Goal: Navigation & Orientation: Understand site structure

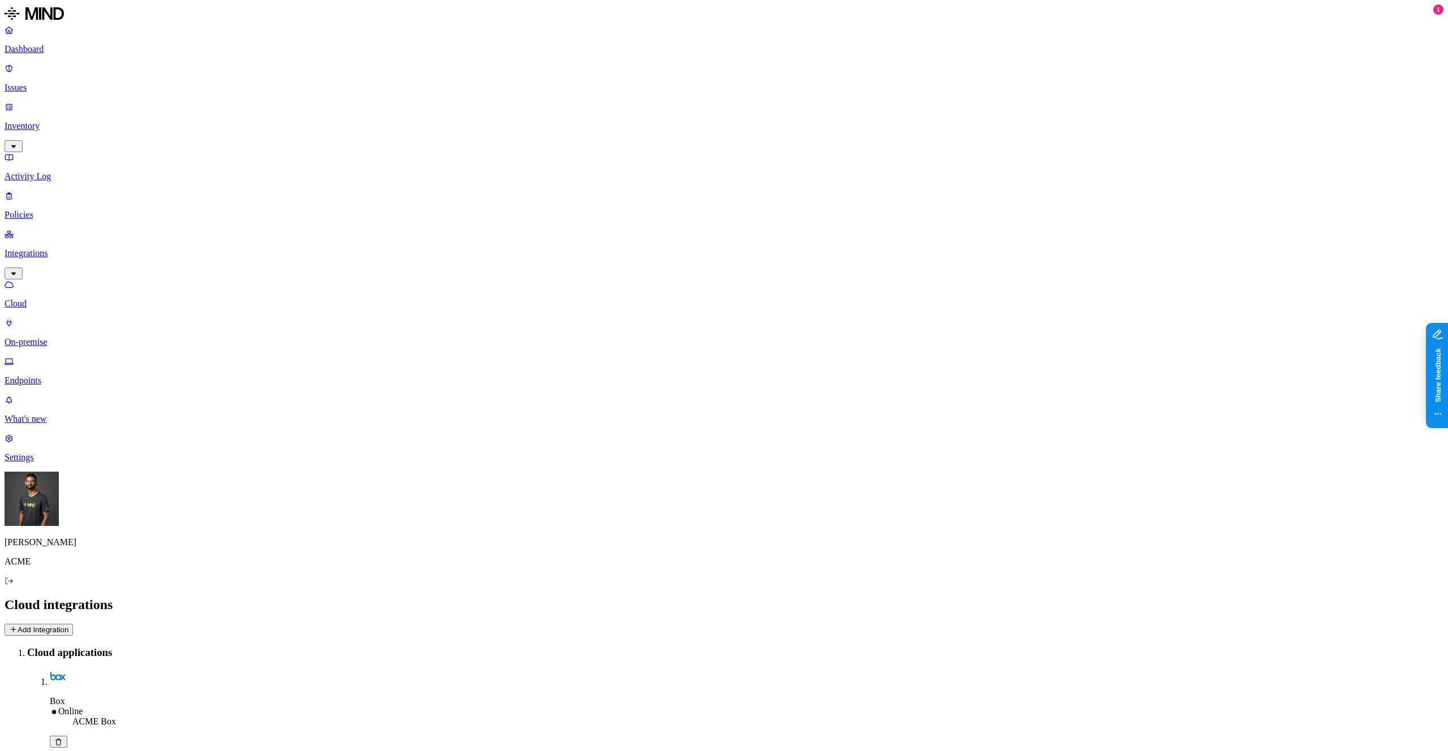
click at [72, 337] on p "On-premise" at bounding box center [724, 342] width 1439 height 10
click at [79, 299] on p "Cloud" at bounding box center [724, 304] width 1439 height 10
click at [79, 337] on p "On-premise" at bounding box center [724, 342] width 1439 height 10
click at [79, 299] on p "Cloud" at bounding box center [724, 304] width 1439 height 10
click at [75, 337] on p "On-premise" at bounding box center [724, 342] width 1439 height 10
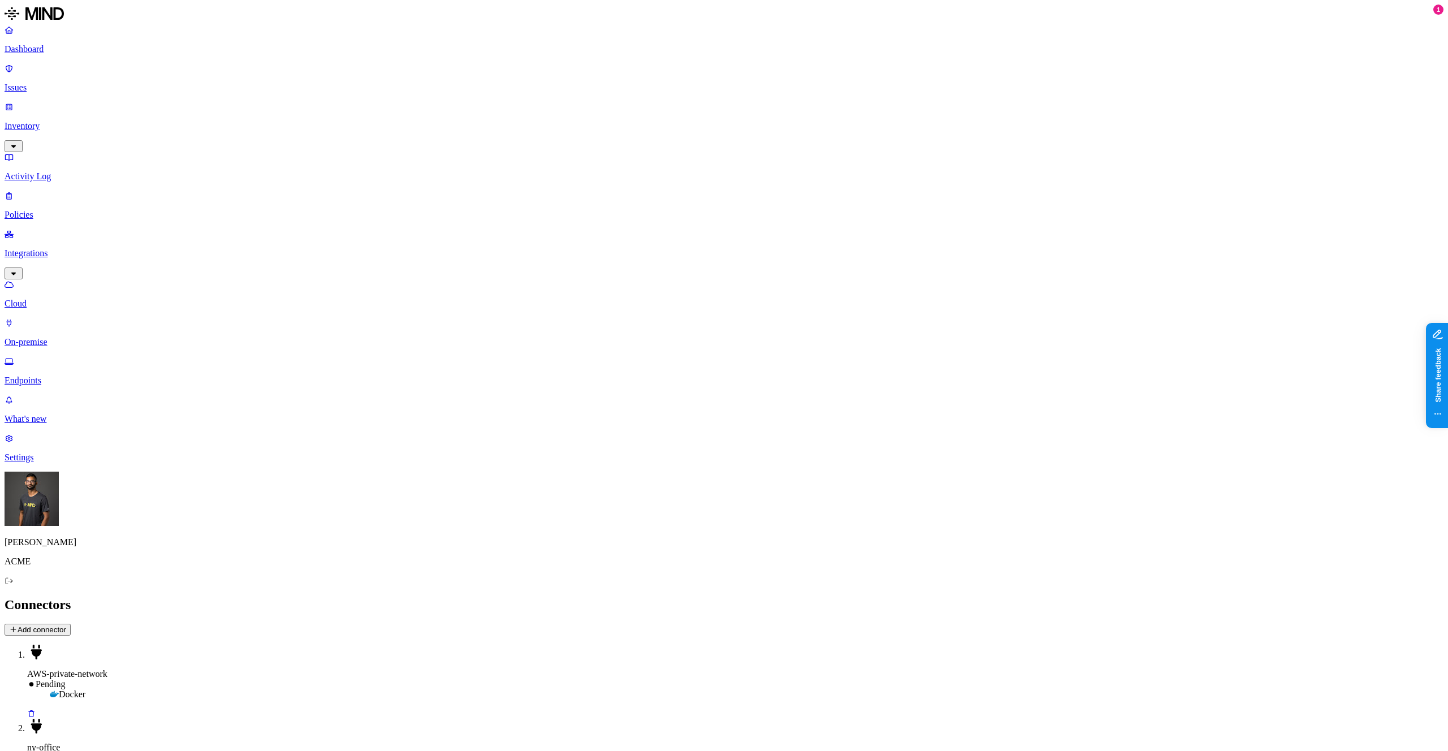
click at [79, 299] on p "Cloud" at bounding box center [724, 304] width 1439 height 10
click at [71, 337] on p "On-premise" at bounding box center [724, 342] width 1439 height 10
click at [77, 318] on link "On-premise" at bounding box center [724, 332] width 1439 height 29
click at [79, 279] on link "Cloud" at bounding box center [724, 293] width 1439 height 29
click at [75, 337] on p "On-premise" at bounding box center [724, 342] width 1439 height 10
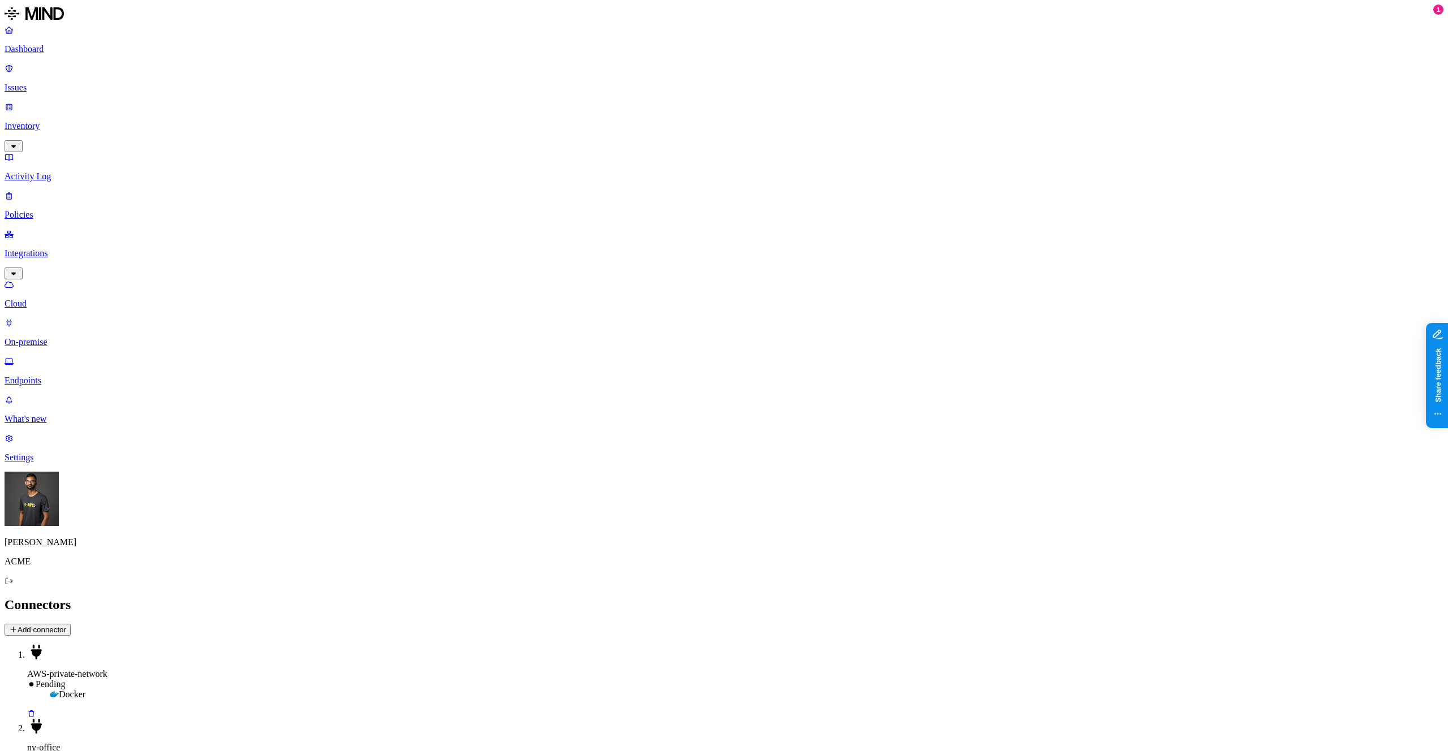
click at [26, 279] on link "Cloud" at bounding box center [724, 293] width 1439 height 29
click at [44, 337] on p "On-premise" at bounding box center [724, 342] width 1439 height 10
click at [90, 375] on p "Endpoints" at bounding box center [724, 380] width 1439 height 10
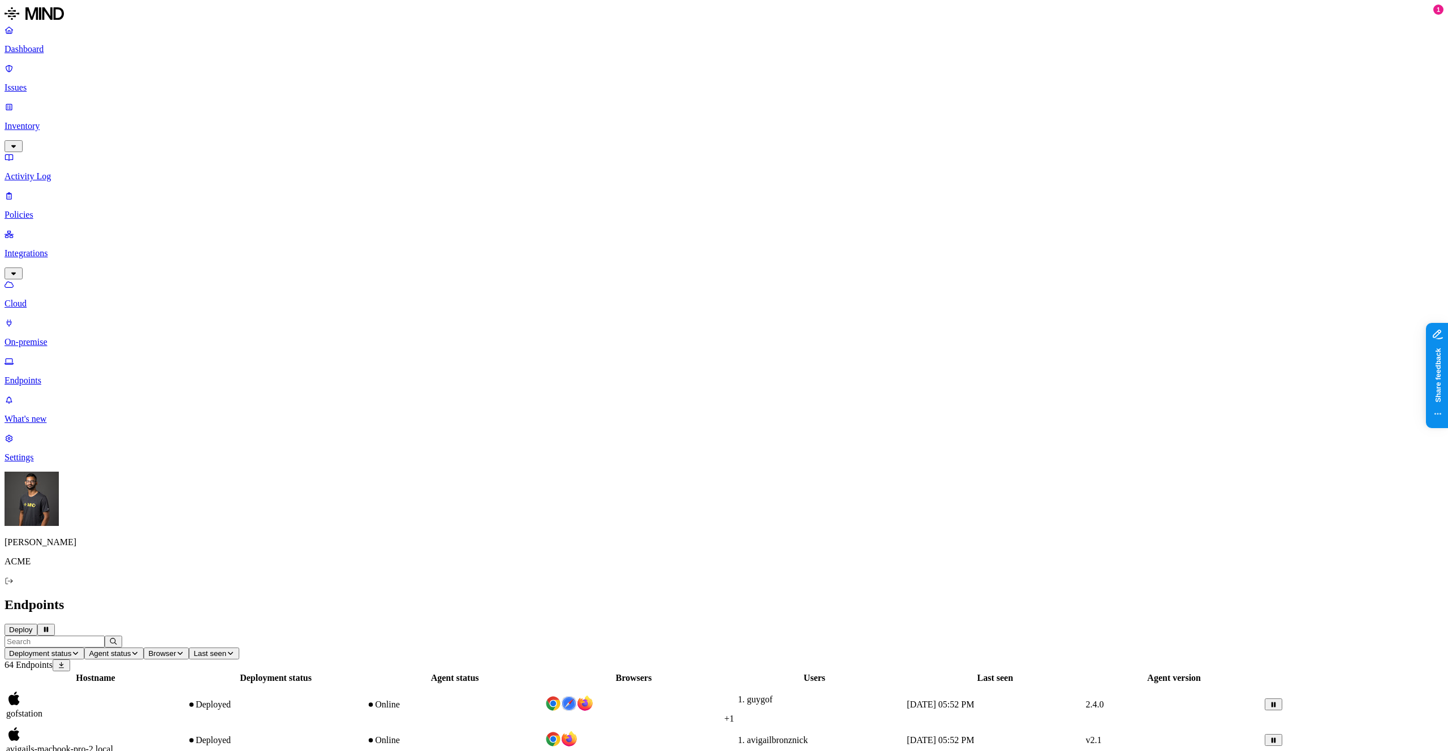
click at [90, 337] on p "On-premise" at bounding box center [724, 342] width 1439 height 10
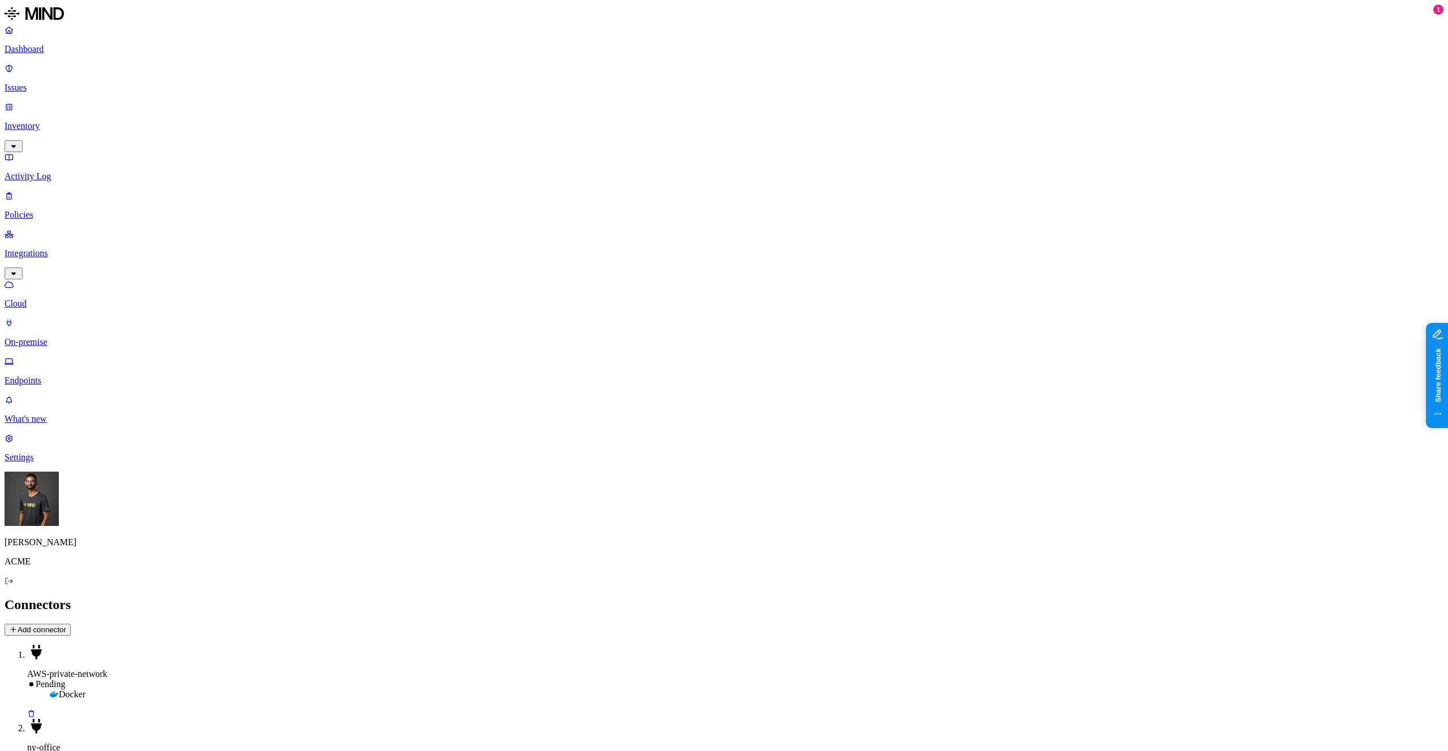
click at [55, 318] on link "On-premise" at bounding box center [724, 332] width 1439 height 29
click at [61, 299] on p "Cloud" at bounding box center [724, 304] width 1439 height 10
click at [59, 337] on p "On-premise" at bounding box center [724, 342] width 1439 height 10
click at [76, 299] on p "Cloud" at bounding box center [724, 304] width 1439 height 10
click at [76, 337] on p "On-premise" at bounding box center [724, 342] width 1439 height 10
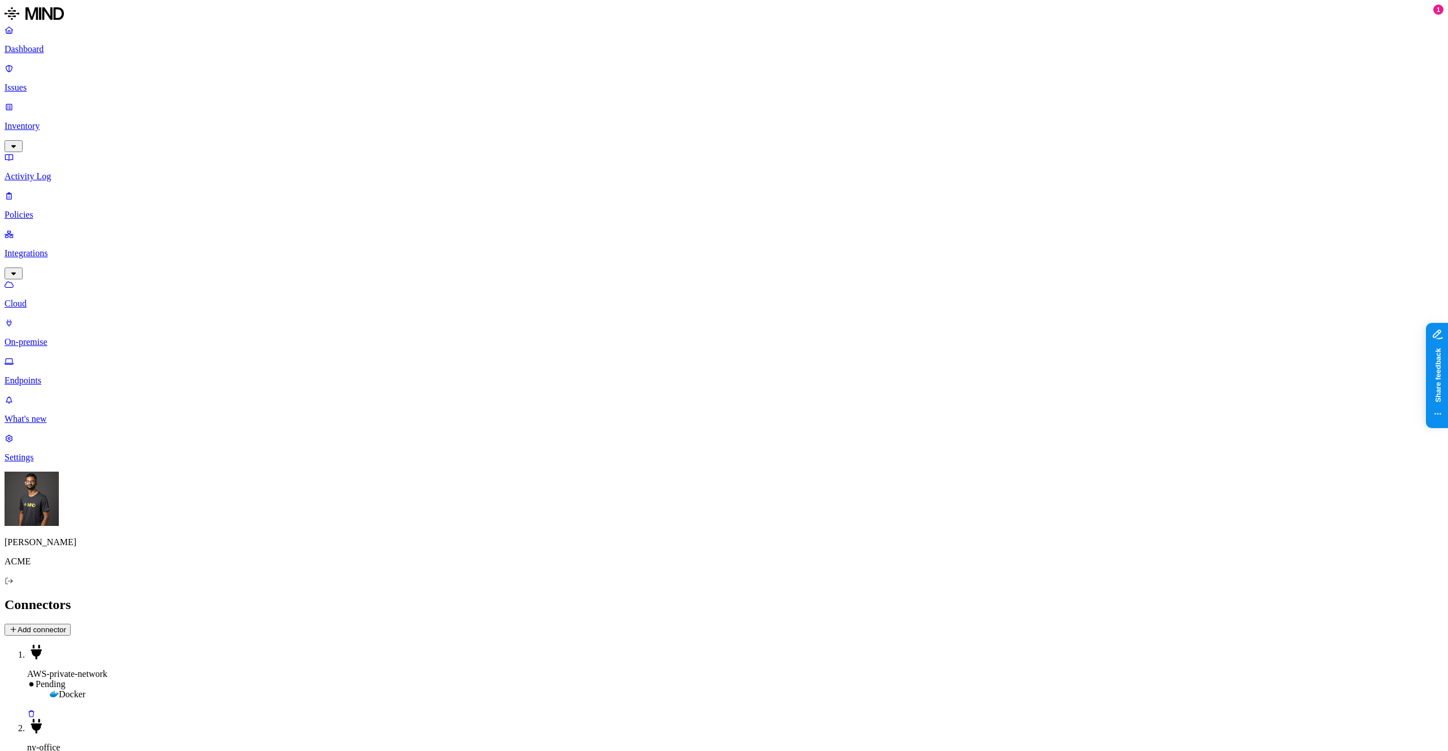
click at [77, 279] on link "Cloud" at bounding box center [724, 293] width 1439 height 29
click at [76, 337] on p "On-premise" at bounding box center [724, 342] width 1439 height 10
click at [79, 299] on p "Cloud" at bounding box center [724, 304] width 1439 height 10
click at [77, 318] on link "On-premise" at bounding box center [724, 332] width 1439 height 29
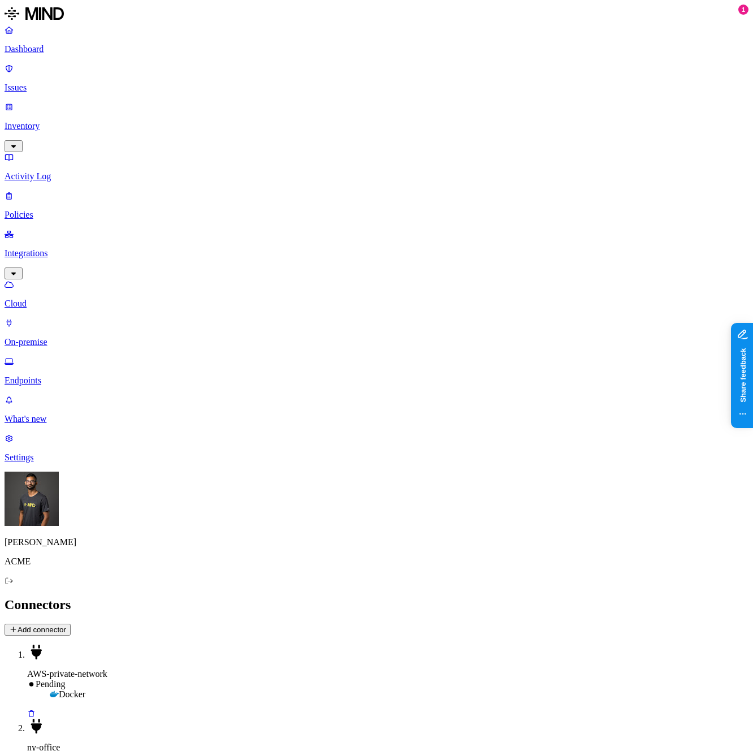
click at [58, 299] on p "Cloud" at bounding box center [377, 304] width 744 height 10
click at [60, 337] on p "On-premise" at bounding box center [377, 342] width 744 height 10
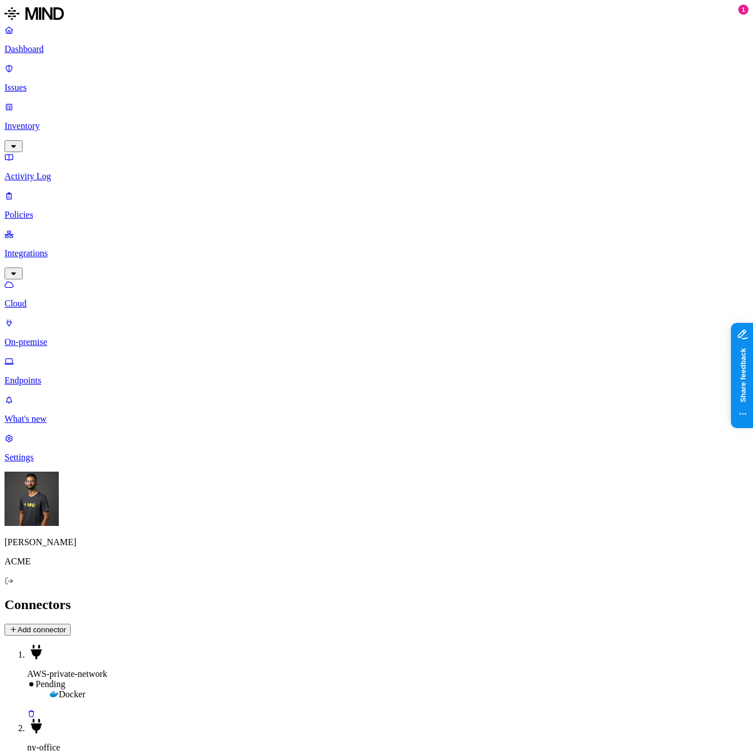
click at [68, 279] on link "Cloud" at bounding box center [377, 293] width 744 height 29
click at [67, 337] on p "On-premise" at bounding box center [377, 342] width 744 height 10
click at [68, 279] on link "Cloud" at bounding box center [377, 293] width 744 height 29
click at [67, 337] on p "On-premise" at bounding box center [377, 342] width 744 height 10
click at [68, 299] on p "Cloud" at bounding box center [377, 304] width 744 height 10
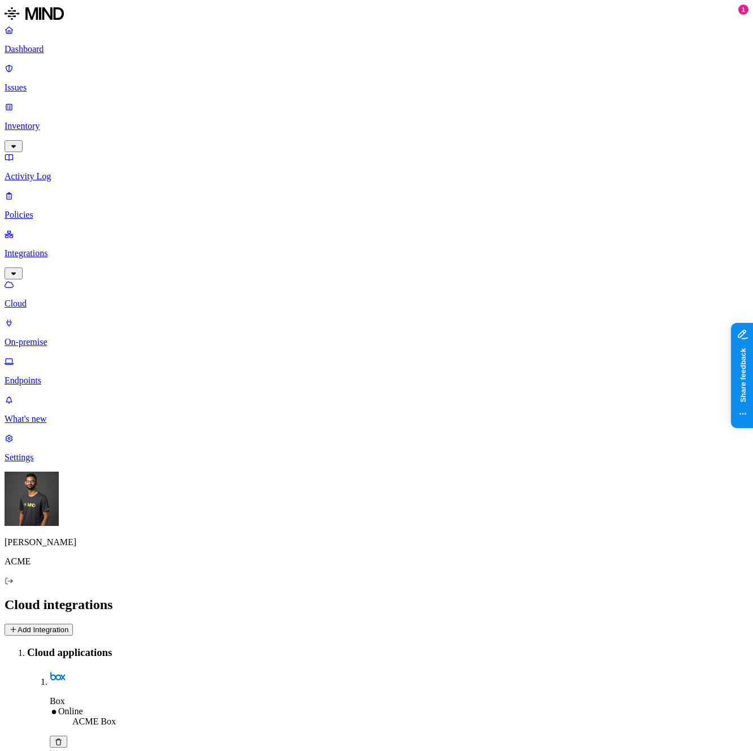
click at [72, 337] on p "On-premise" at bounding box center [377, 342] width 744 height 10
click at [56, 279] on link "Cloud" at bounding box center [377, 293] width 744 height 29
click at [55, 337] on p "On-premise" at bounding box center [377, 342] width 744 height 10
click at [53, 299] on p "Cloud" at bounding box center [377, 304] width 744 height 10
click at [57, 337] on p "On-premise" at bounding box center [377, 342] width 744 height 10
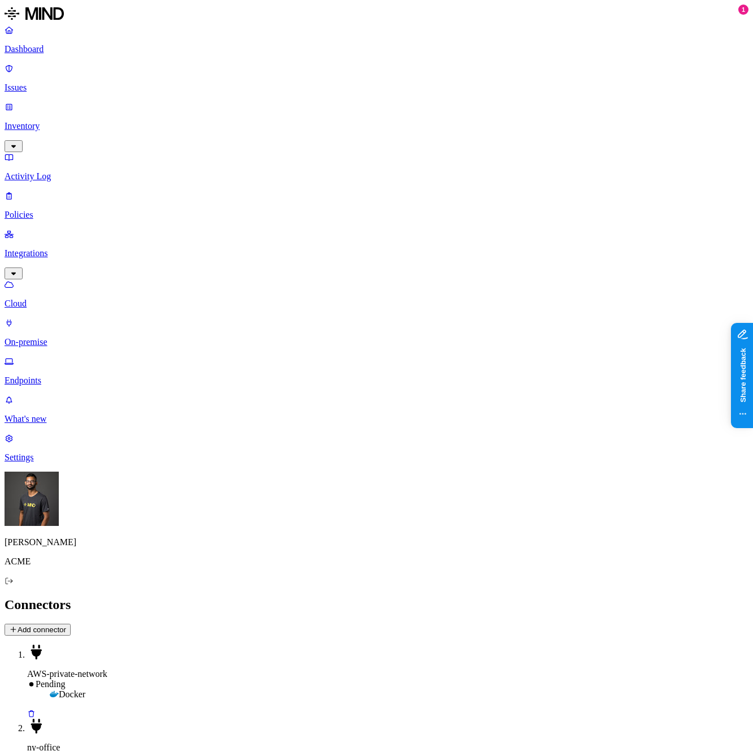
click at [104, 279] on link "Cloud" at bounding box center [377, 293] width 744 height 29
click at [90, 337] on p "On-premise" at bounding box center [377, 342] width 744 height 10
click at [69, 299] on p "Cloud" at bounding box center [377, 304] width 744 height 10
click at [68, 337] on p "On-premise" at bounding box center [377, 342] width 744 height 10
click at [70, 299] on p "Cloud" at bounding box center [377, 304] width 744 height 10
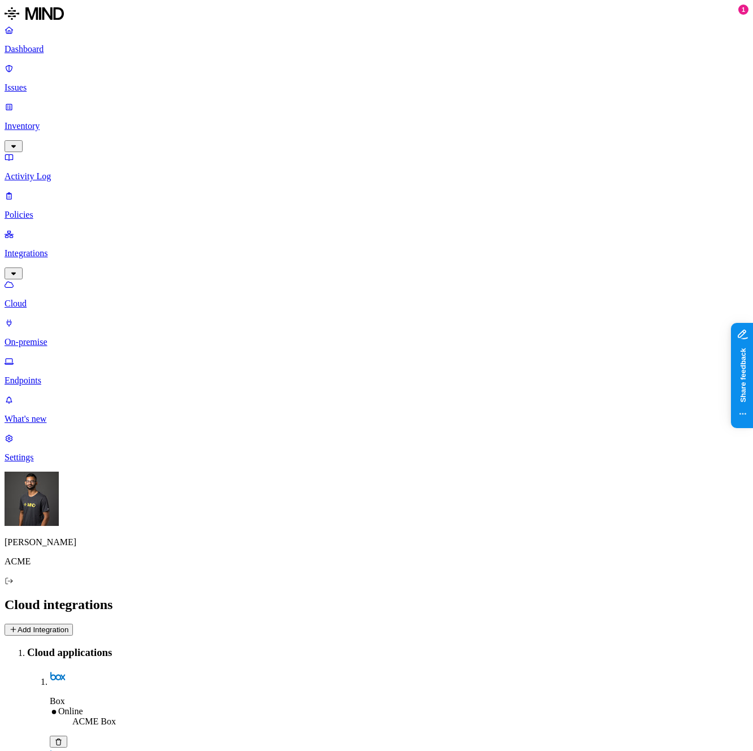
click at [66, 337] on p "On-premise" at bounding box center [377, 342] width 744 height 10
click at [87, 299] on p "Cloud" at bounding box center [377, 304] width 744 height 10
click at [79, 337] on p "On-premise" at bounding box center [377, 342] width 744 height 10
click at [100, 299] on p "Cloud" at bounding box center [377, 304] width 744 height 10
click at [94, 337] on p "On-premise" at bounding box center [377, 342] width 744 height 10
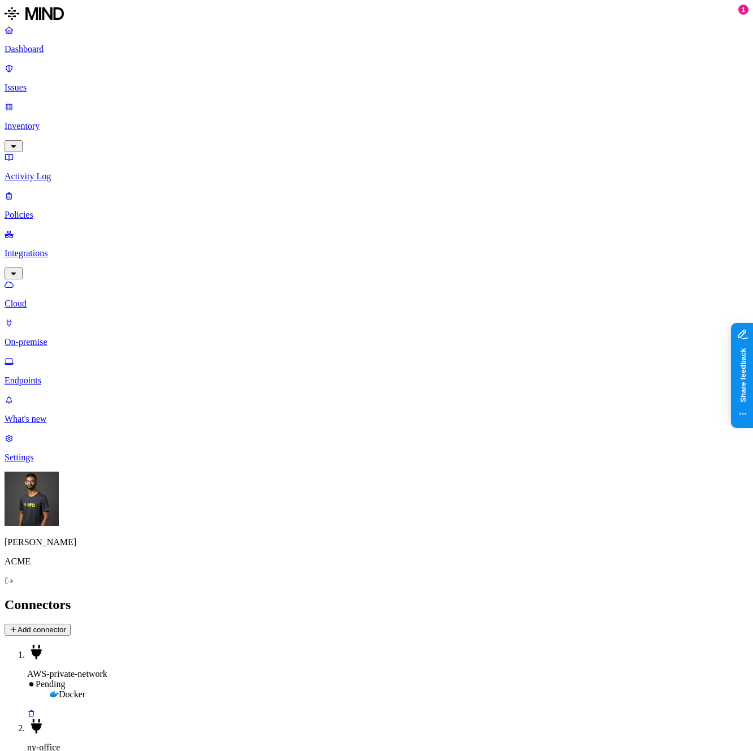
click at [92, 299] on p "Cloud" at bounding box center [377, 304] width 744 height 10
click at [87, 337] on p "On-premise" at bounding box center [377, 342] width 744 height 10
click at [57, 279] on link "Cloud" at bounding box center [377, 293] width 744 height 29
click at [56, 337] on p "On-premise" at bounding box center [377, 342] width 744 height 10
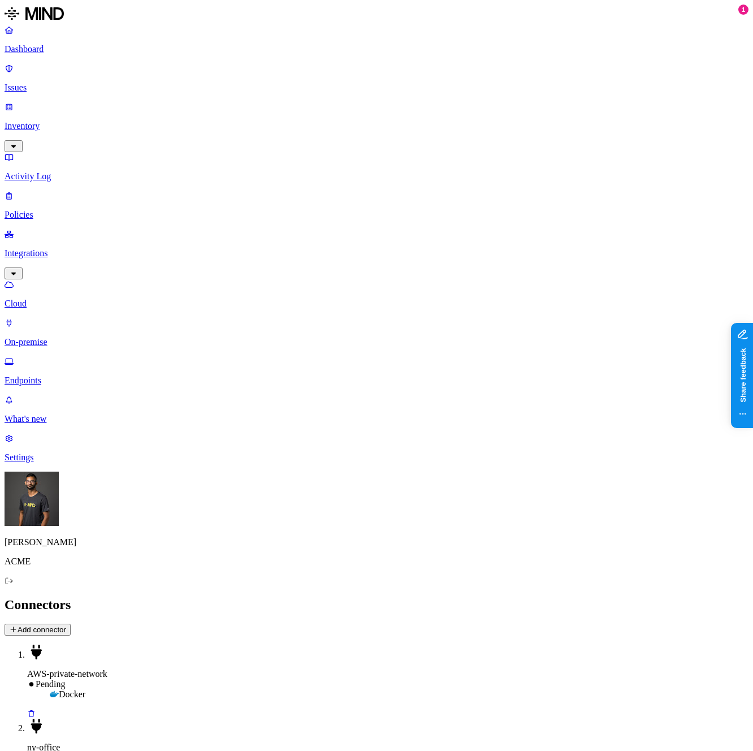
click at [89, 279] on link "Cloud" at bounding box center [377, 293] width 744 height 29
click at [84, 337] on p "On-premise" at bounding box center [377, 342] width 744 height 10
click at [57, 299] on p "Cloud" at bounding box center [377, 304] width 744 height 10
click at [56, 337] on p "On-premise" at bounding box center [377, 342] width 744 height 10
click at [62, 318] on link "On-premise" at bounding box center [377, 332] width 744 height 29
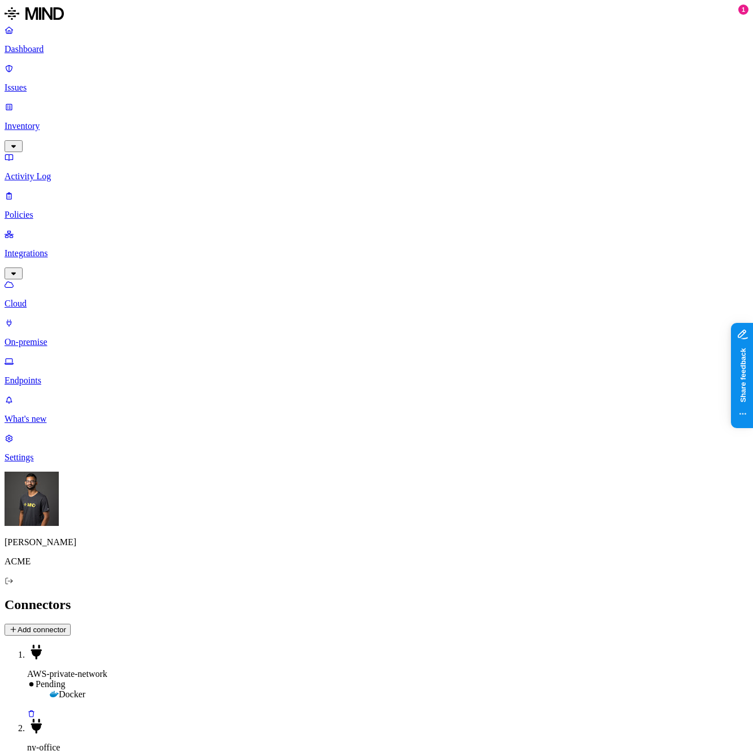
click at [65, 375] on p "Endpoints" at bounding box center [377, 380] width 744 height 10
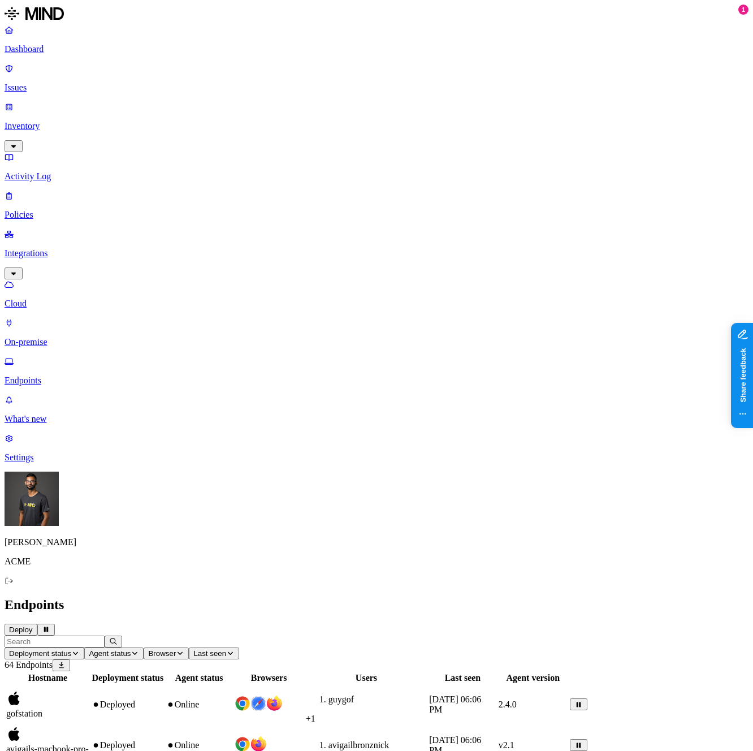
click at [67, 337] on p "On-premise" at bounding box center [377, 342] width 744 height 10
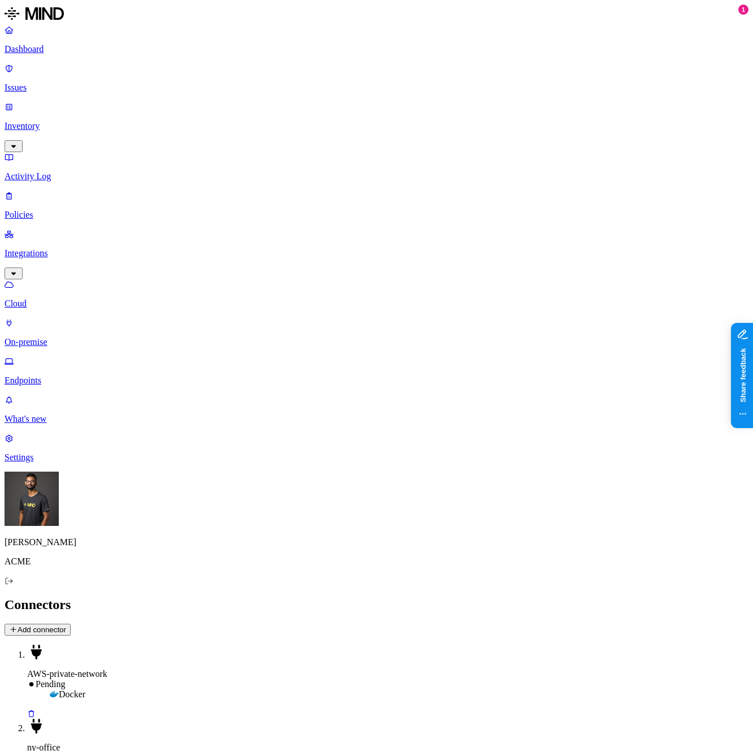
click at [95, 299] on p "Cloud" at bounding box center [377, 304] width 744 height 10
click at [94, 337] on p "On-premise" at bounding box center [377, 342] width 744 height 10
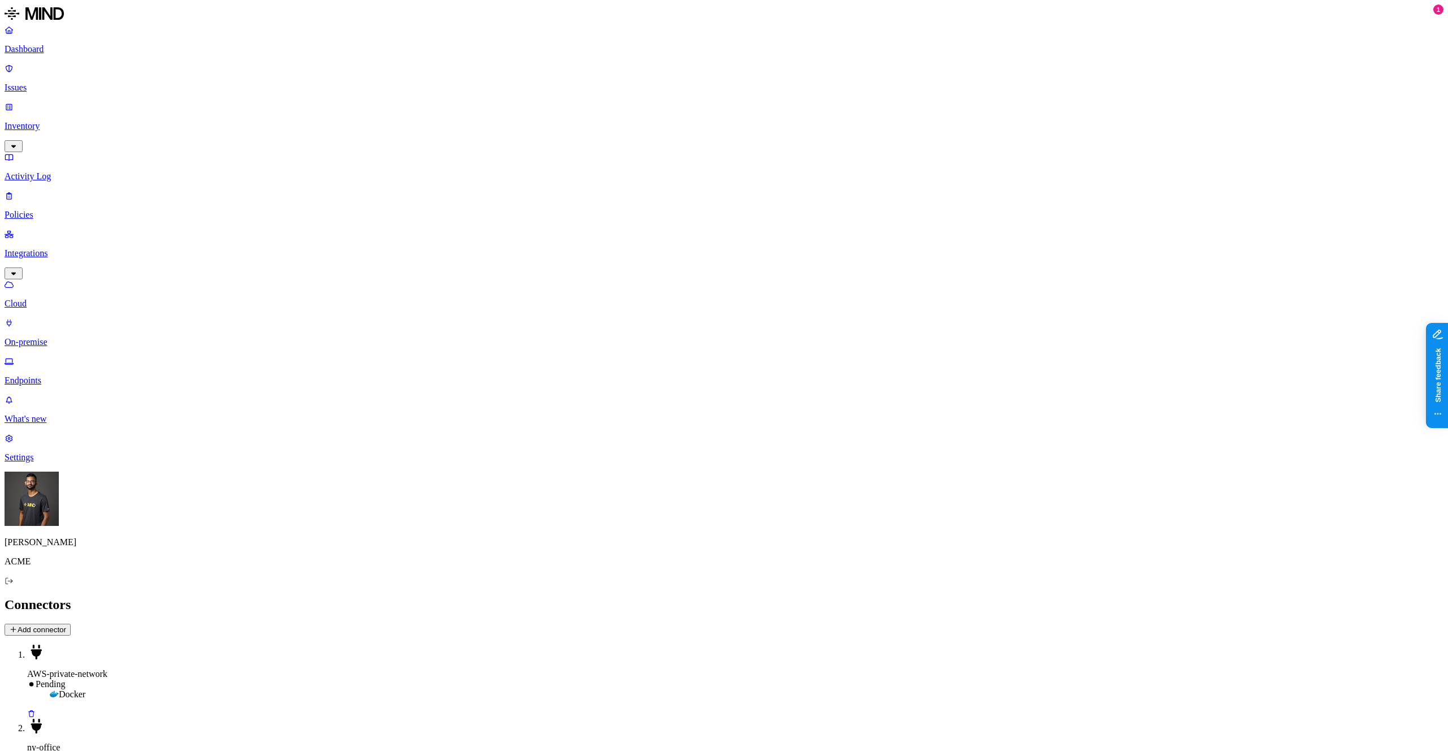
click at [43, 279] on link "Cloud" at bounding box center [724, 293] width 1439 height 29
click at [52, 337] on p "On-premise" at bounding box center [724, 342] width 1439 height 10
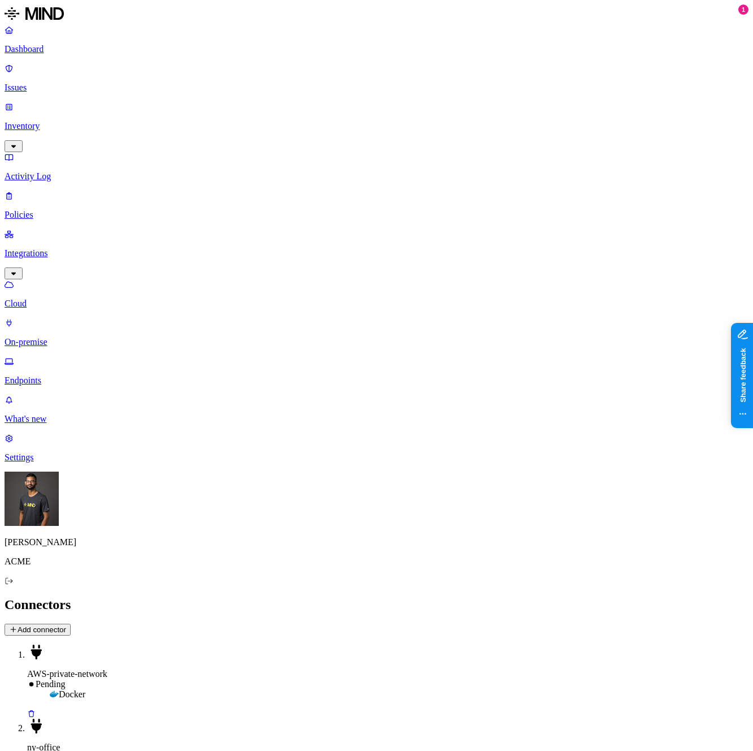
click at [71, 299] on p "Cloud" at bounding box center [377, 304] width 744 height 10
click at [72, 337] on p "On-premise" at bounding box center [377, 342] width 744 height 10
click at [75, 299] on p "Cloud" at bounding box center [377, 304] width 744 height 10
click at [74, 337] on p "On-premise" at bounding box center [377, 342] width 744 height 10
click at [79, 299] on p "Cloud" at bounding box center [377, 304] width 744 height 10
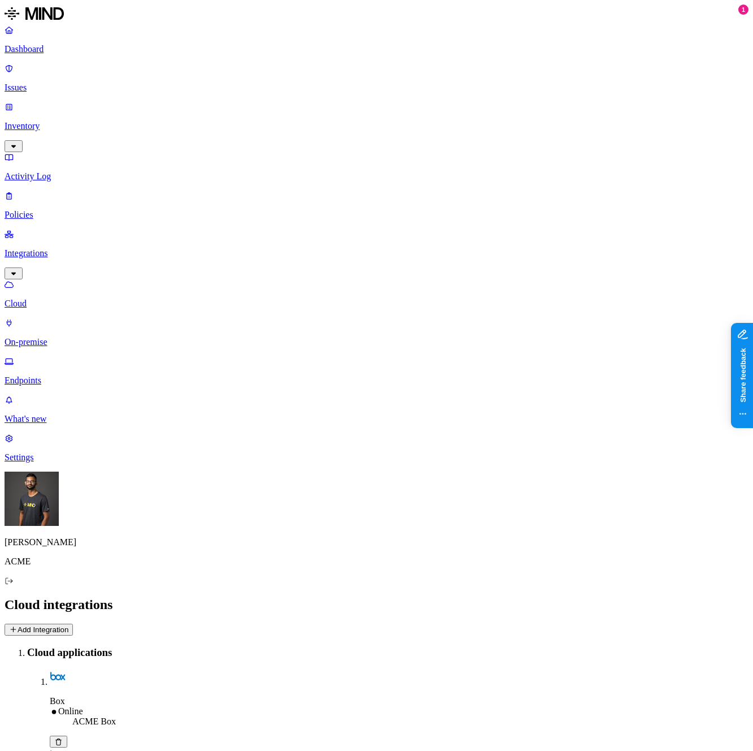
click at [88, 337] on p "On-premise" at bounding box center [377, 342] width 744 height 10
click at [76, 299] on p "Cloud" at bounding box center [377, 304] width 744 height 10
click at [73, 337] on p "On-premise" at bounding box center [377, 342] width 744 height 10
click at [110, 299] on p "Cloud" at bounding box center [377, 304] width 744 height 10
click at [108, 337] on p "On-premise" at bounding box center [377, 342] width 744 height 10
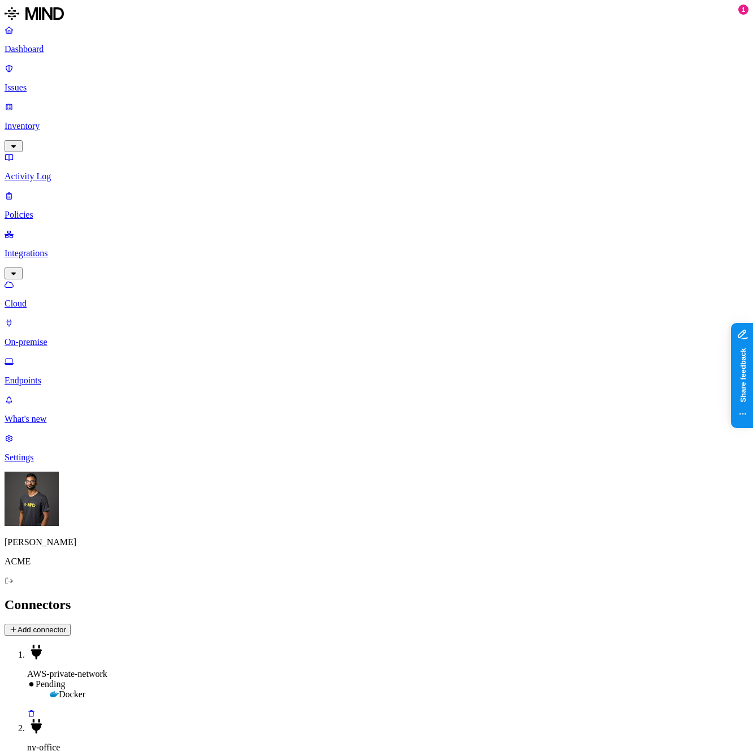
click at [78, 299] on p "Cloud" at bounding box center [377, 304] width 744 height 10
click at [81, 337] on p "On-premise" at bounding box center [377, 342] width 744 height 10
click at [79, 299] on p "Cloud" at bounding box center [377, 304] width 744 height 10
click at [80, 337] on p "On-premise" at bounding box center [377, 342] width 744 height 10
click at [70, 299] on p "Cloud" at bounding box center [377, 304] width 744 height 10
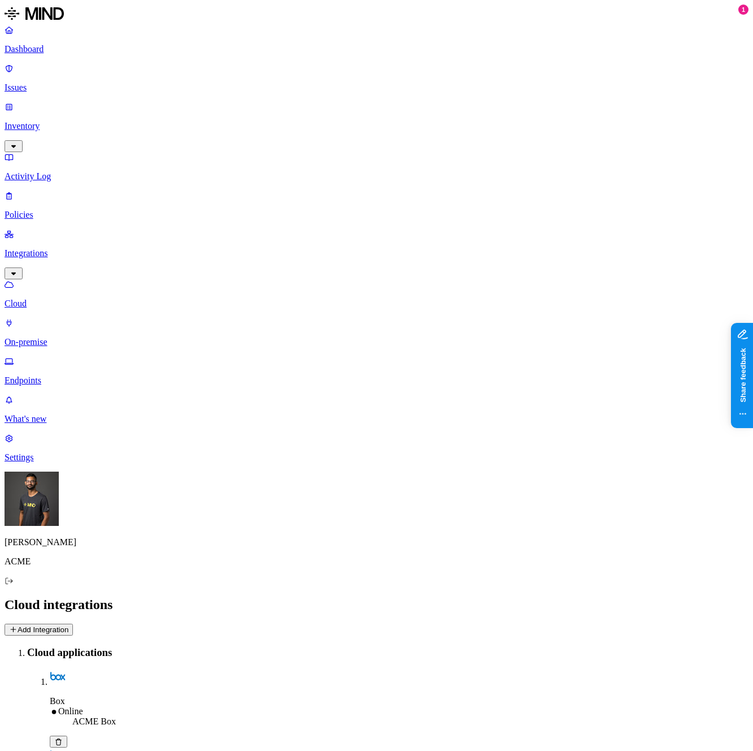
click at [80, 337] on p "On-premise" at bounding box center [377, 342] width 744 height 10
click at [96, 299] on p "Cloud" at bounding box center [377, 304] width 744 height 10
click at [83, 337] on p "On-premise" at bounding box center [377, 342] width 744 height 10
click at [88, 299] on p "Cloud" at bounding box center [377, 304] width 744 height 10
click at [75, 337] on p "On-premise" at bounding box center [377, 342] width 744 height 10
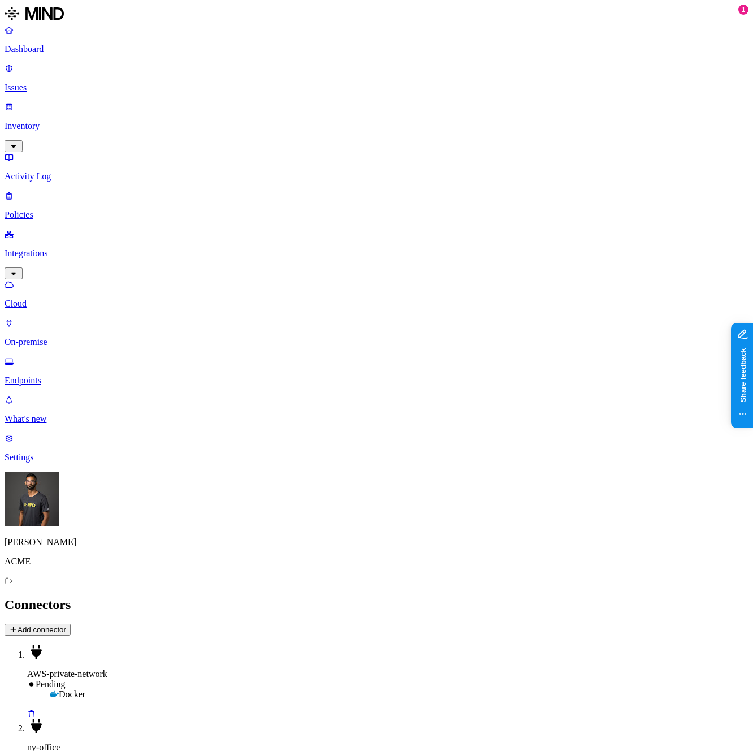
click at [92, 299] on p "Cloud" at bounding box center [377, 304] width 744 height 10
click at [85, 337] on p "On-premise" at bounding box center [377, 342] width 744 height 10
